Goal: Information Seeking & Learning: Find contact information

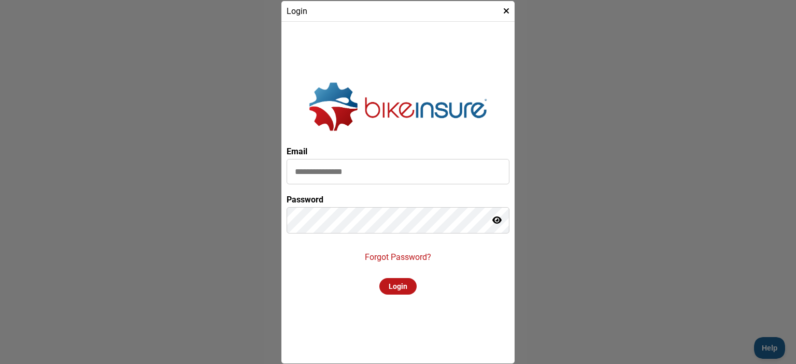
click at [398, 256] on p "Forgot Password?" at bounding box center [398, 257] width 66 height 10
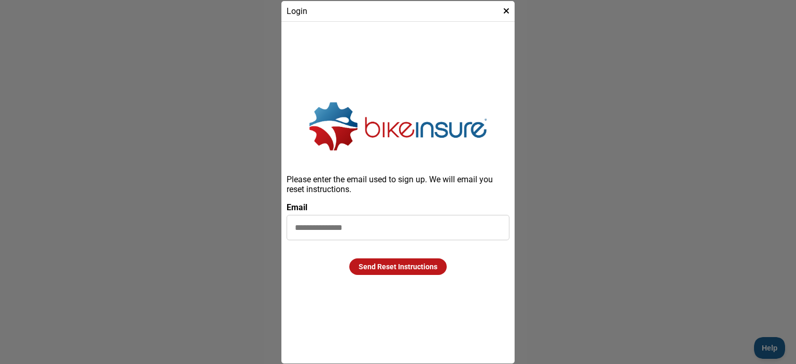
click at [327, 232] on input at bounding box center [398, 227] width 223 height 25
click at [425, 235] on input "**********" at bounding box center [398, 227] width 223 height 25
type input "**********"
click at [580, 237] on div at bounding box center [398, 182] width 796 height 364
click at [392, 270] on div "Send Reset Instructions" at bounding box center [397, 267] width 97 height 17
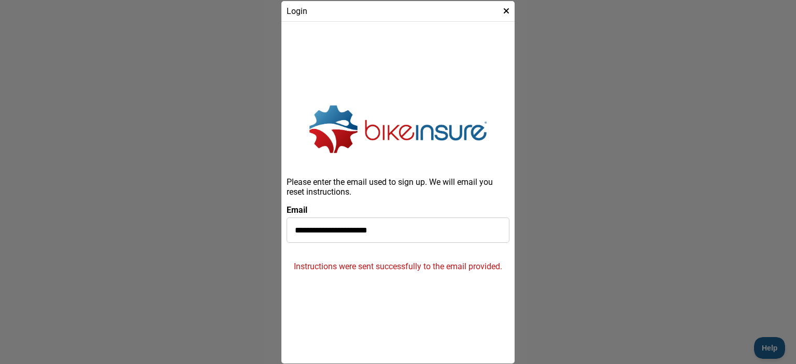
click at [303, 14] on div "Login" at bounding box center [397, 11] width 233 height 21
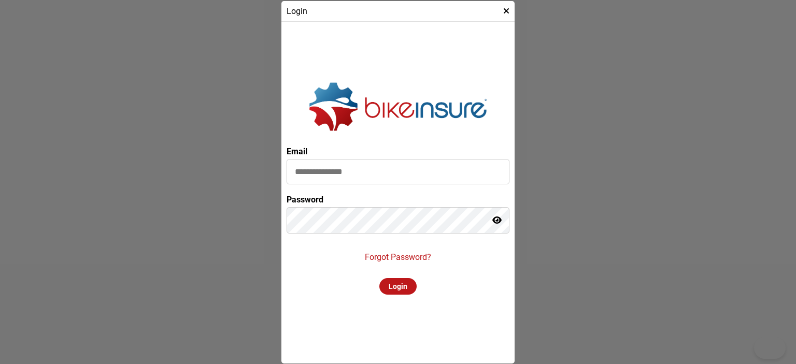
click at [360, 177] on input at bounding box center [398, 171] width 223 height 25
type input "**********"
click at [495, 221] on icon at bounding box center [496, 220] width 9 height 8
click at [406, 288] on div "Login" at bounding box center [397, 286] width 37 height 17
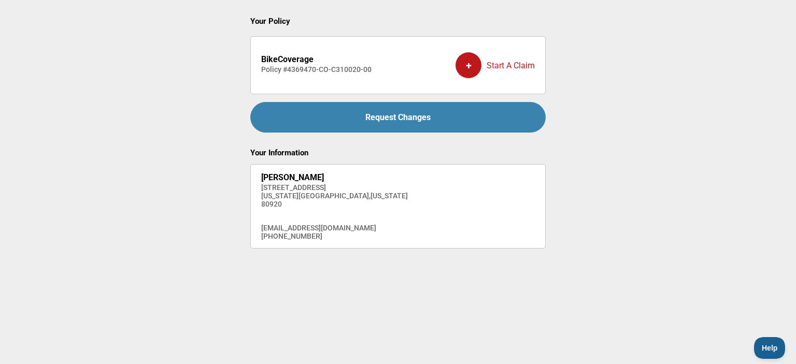
click at [508, 65] on div "+ Start A Claim" at bounding box center [495, 65] width 79 height 41
drag, startPoint x: 261, startPoint y: 175, endPoint x: 314, endPoint y: 175, distance: 52.9
click at [314, 175] on h2 "[PERSON_NAME]" at bounding box center [334, 178] width 147 height 10
copy strong "[PERSON_NAME]"
drag, startPoint x: 261, startPoint y: 238, endPoint x: 312, endPoint y: 237, distance: 51.3
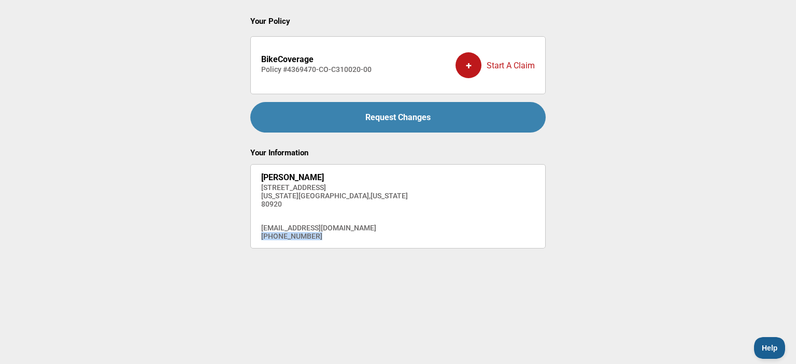
click at [312, 237] on h4 "[PHONE_NUMBER]" at bounding box center [334, 236] width 147 height 8
copy h4 "[PHONE_NUMBER]"
click at [282, 215] on div "[PERSON_NAME] [STREET_ADDRESS][US_STATE][US_STATE] [EMAIL_ADDRESS][DOMAIN_NAME]…" at bounding box center [334, 207] width 147 height 68
drag, startPoint x: 316, startPoint y: 177, endPoint x: 260, endPoint y: 178, distance: 56.5
click at [260, 178] on div "[PERSON_NAME] [STREET_ADDRESS][US_STATE][US_STATE] [EMAIL_ADDRESS][DOMAIN_NAME]…" at bounding box center [397, 206] width 295 height 84
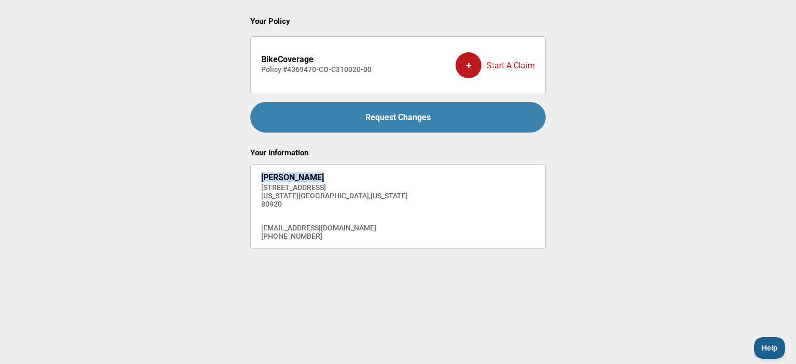
copy strong "[PERSON_NAME]"
drag, startPoint x: 375, startPoint y: 67, endPoint x: 288, endPoint y: 71, distance: 87.1
click at [288, 71] on li "BikeCoverage Policy # 4369470-CO-C310020-00 + Start A Claim" at bounding box center [397, 65] width 295 height 58
copy h4 "4369470-CO-C310020-00"
drag, startPoint x: 311, startPoint y: 236, endPoint x: 256, endPoint y: 236, distance: 55.5
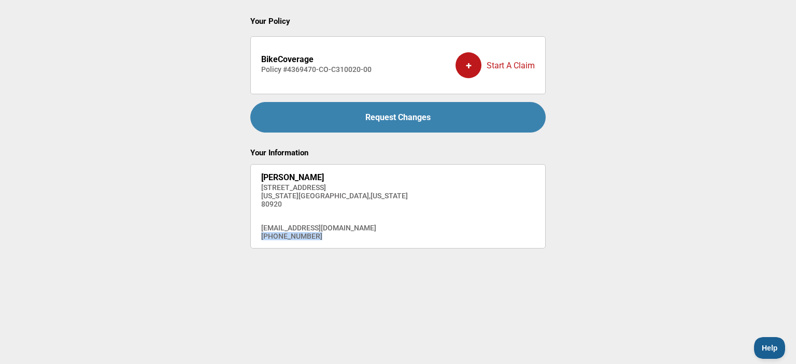
click at [255, 236] on div "[PERSON_NAME] [STREET_ADDRESS][US_STATE][US_STATE] [EMAIL_ADDRESS][DOMAIN_NAME]…" at bounding box center [397, 206] width 295 height 84
copy h4 "[PHONE_NUMBER]"
click at [680, 186] on main "Your Policy BikeCoverage Policy # 4369470-CO-C310020-00 + Start A Claim Request…" at bounding box center [398, 159] width 796 height 318
click at [772, 348] on span "Help" at bounding box center [767, 346] width 31 height 7
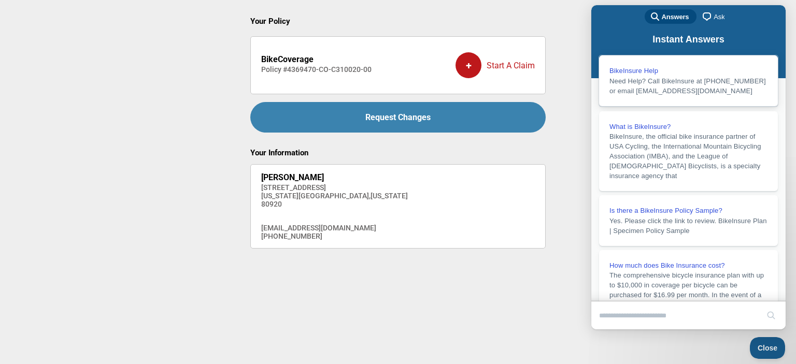
click at [635, 93] on span "Need Help? Call BikeInsure at [PHONE_NUMBER] or email [EMAIL_ADDRESS][DOMAIN_NA…" at bounding box center [687, 86] width 157 height 18
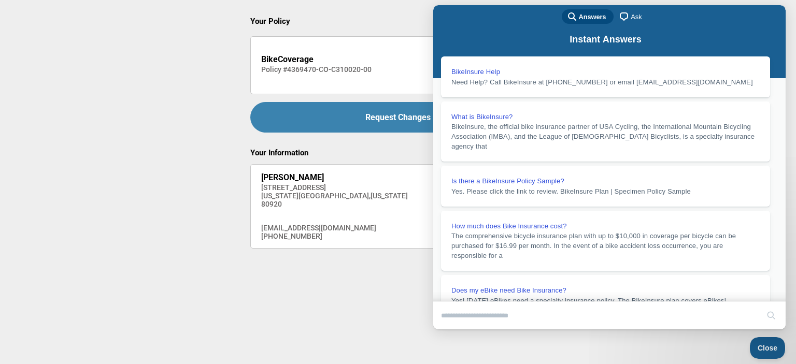
drag, startPoint x: 608, startPoint y: 87, endPoint x: 694, endPoint y: 90, distance: 85.6
copy p "[EMAIL_ADDRESS][DOMAIN_NAME]"
click at [452, 330] on button "Close" at bounding box center [443, 336] width 19 height 13
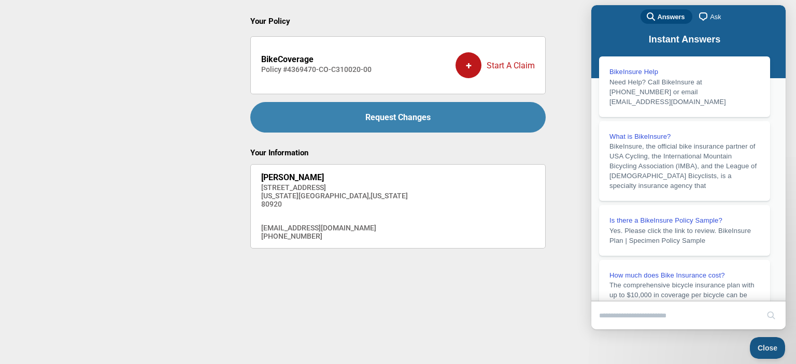
scroll to position [0, 0]
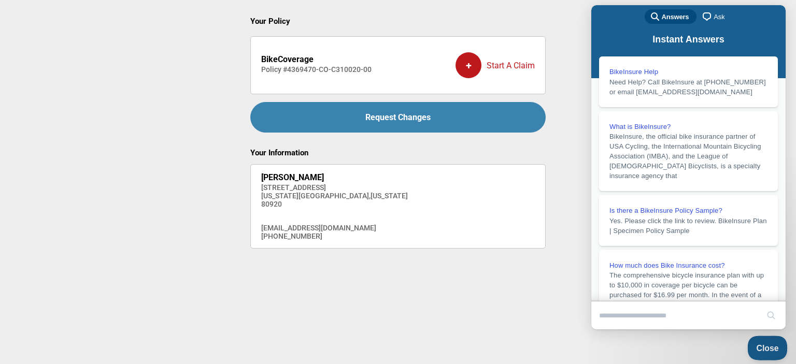
click at [770, 351] on button "Close" at bounding box center [764, 347] width 35 height 22
